Goal: Find specific page/section: Find specific page/section

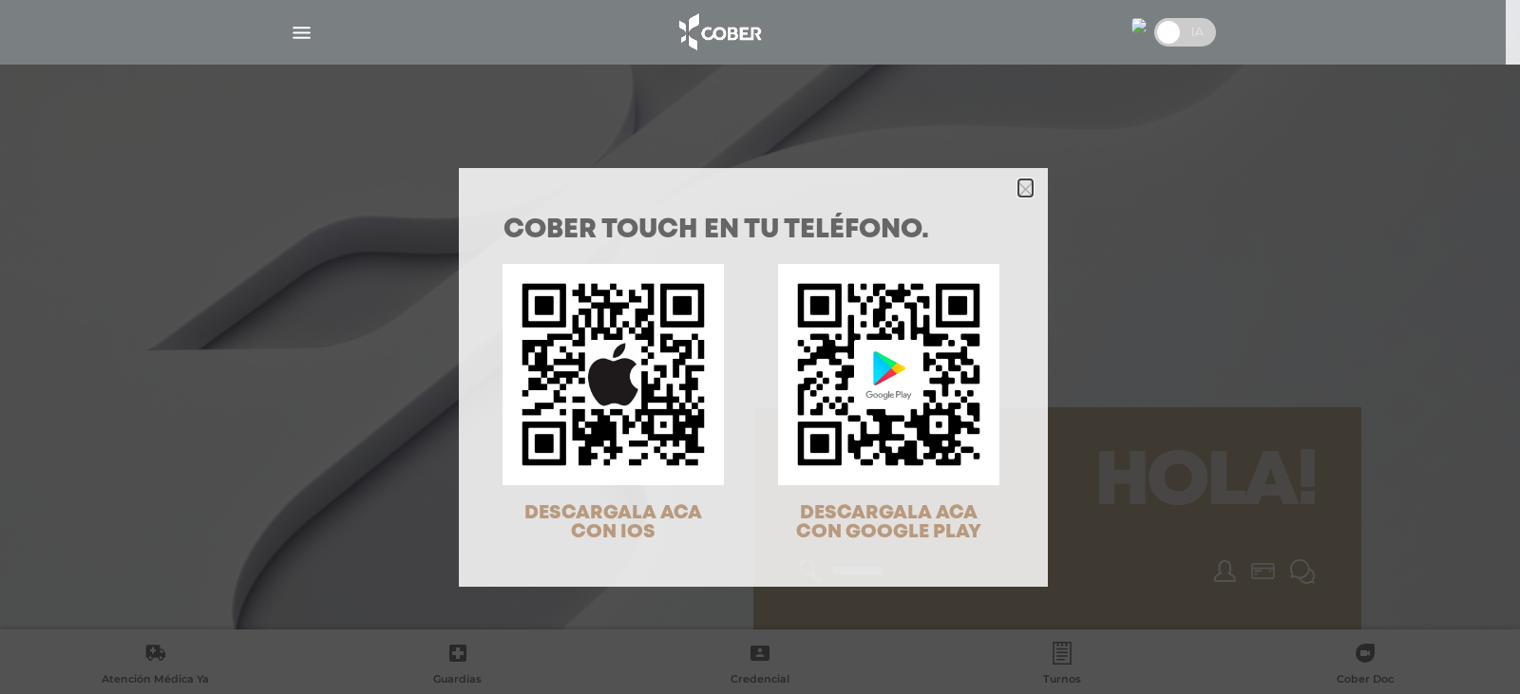
click at [1018, 187] on icon "Close" at bounding box center [1025, 189] width 14 height 14
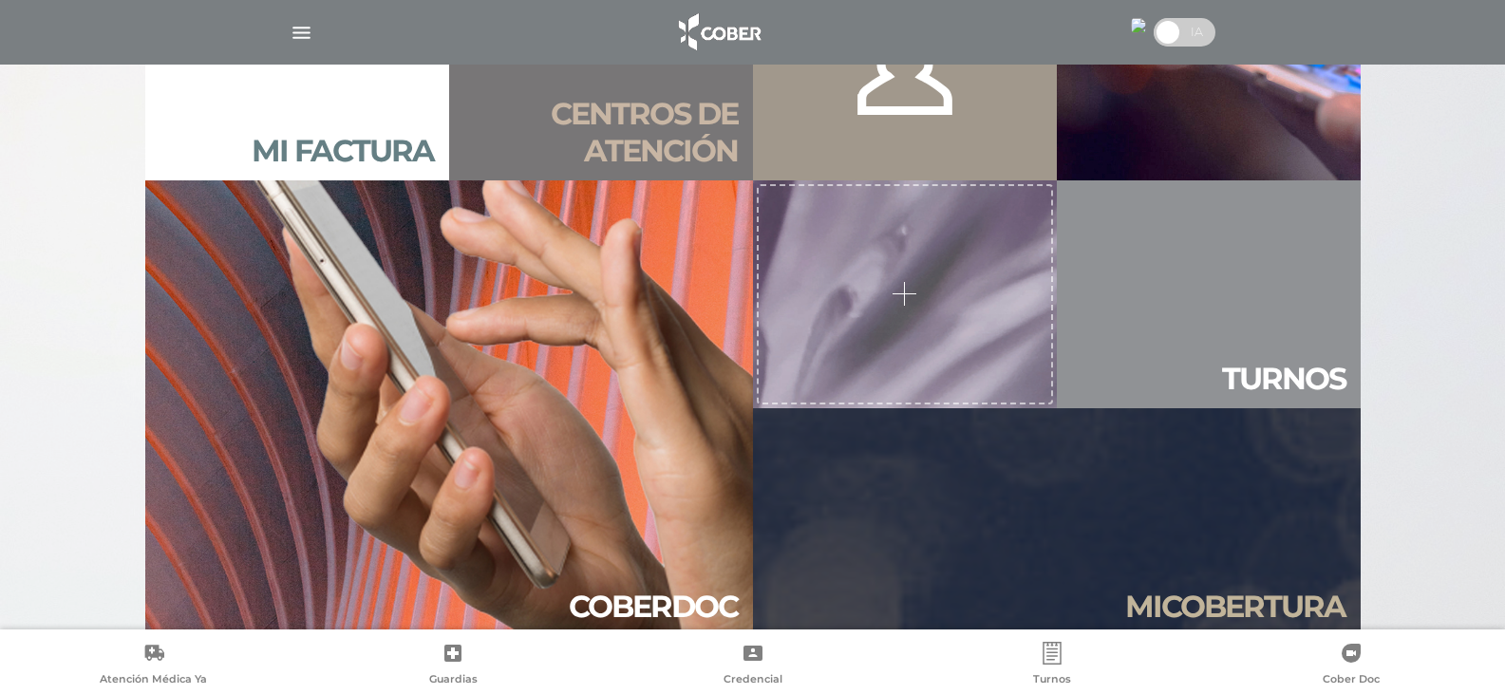
scroll to position [1425, 0]
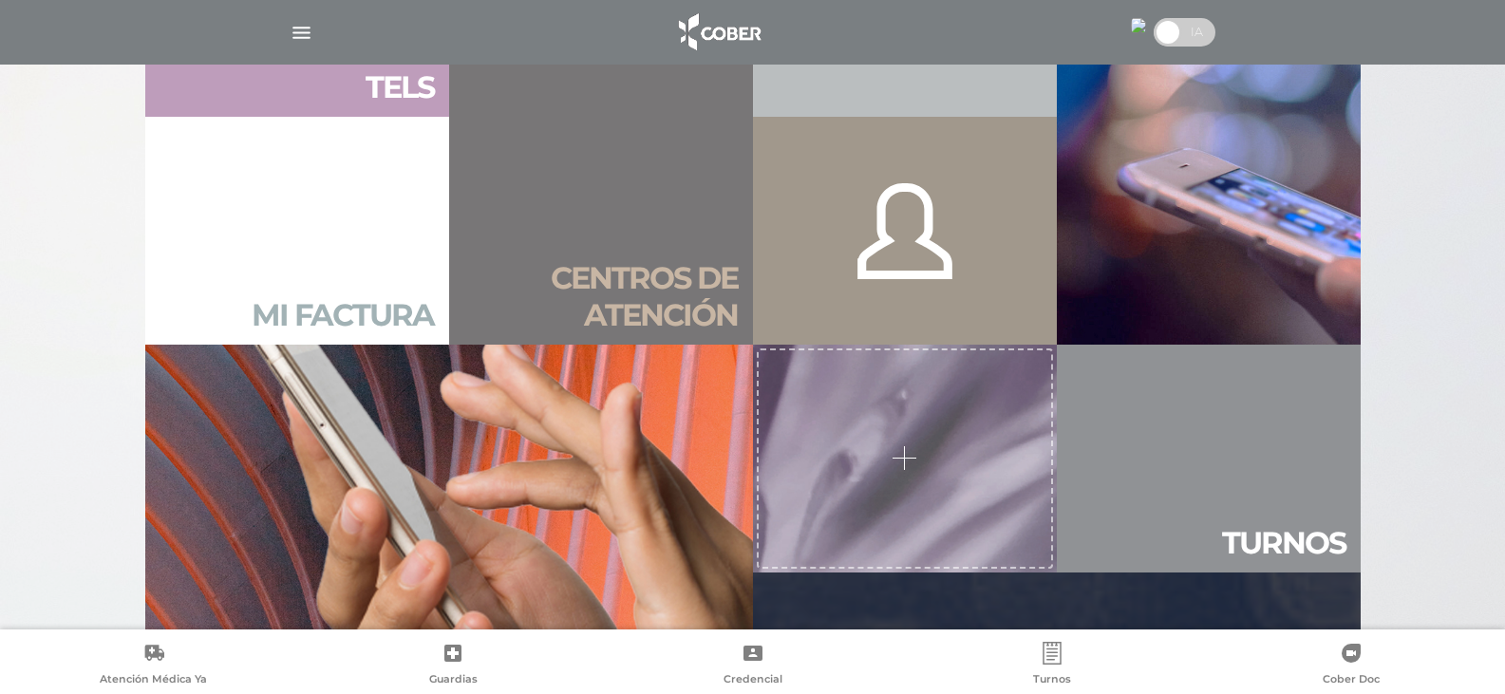
click at [324, 235] on link "Mi factura" at bounding box center [297, 231] width 304 height 228
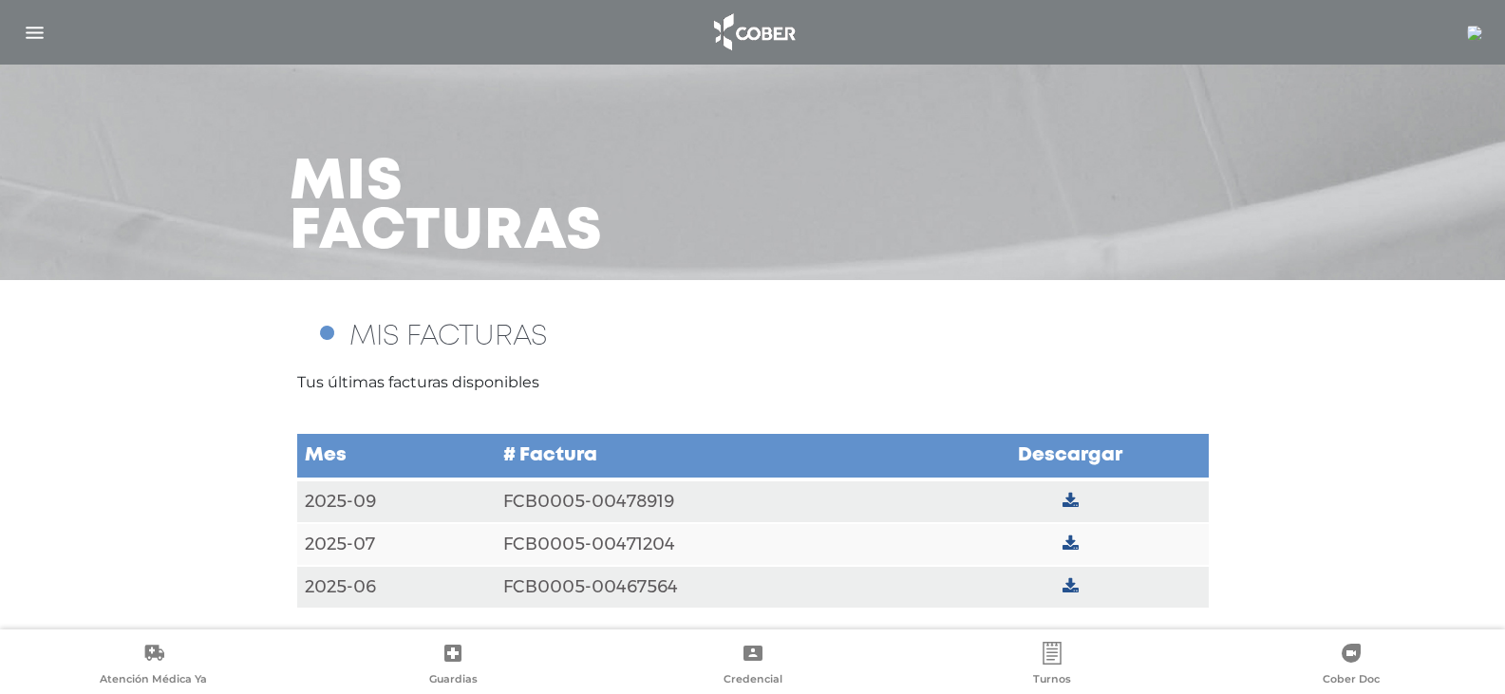
scroll to position [15, 0]
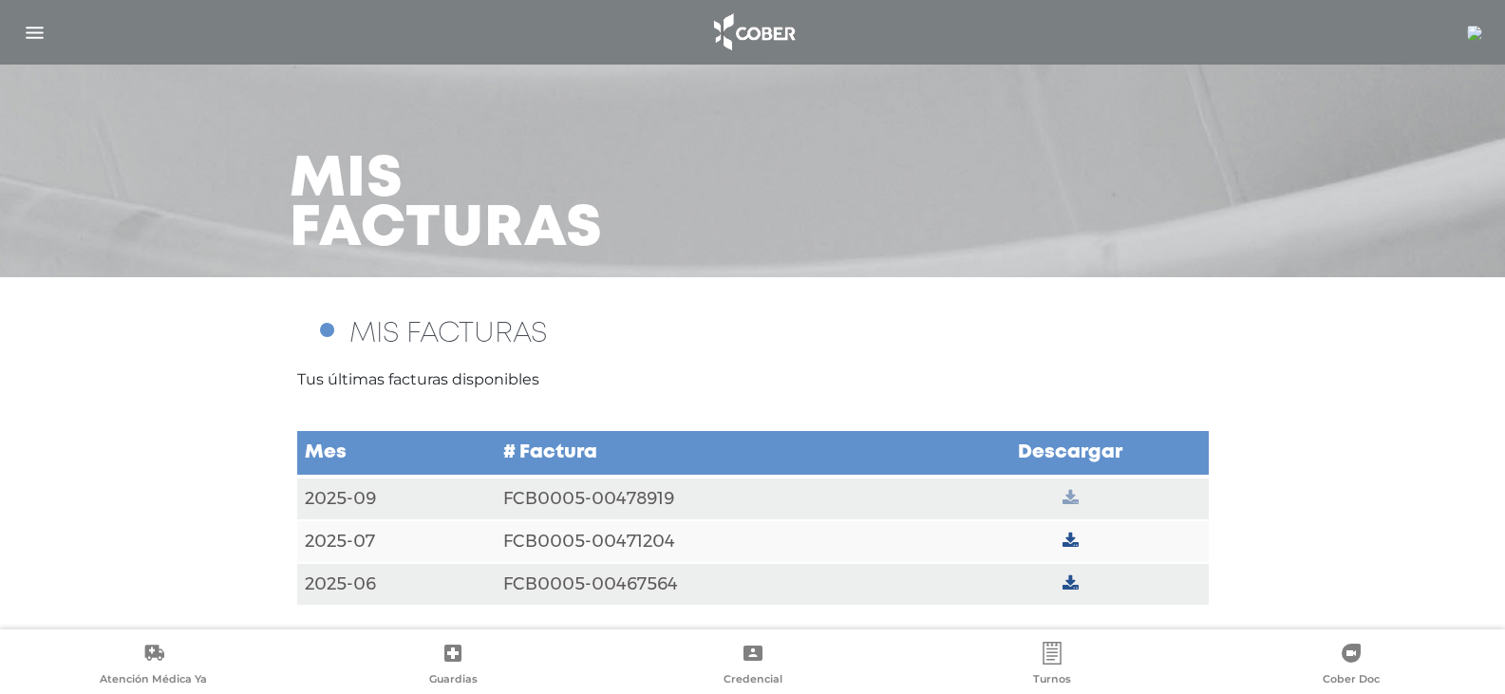
click at [1071, 490] on icon at bounding box center [1071, 498] width 16 height 17
click at [1069, 540] on icon at bounding box center [1071, 541] width 16 height 17
